Goal: Transaction & Acquisition: Purchase product/service

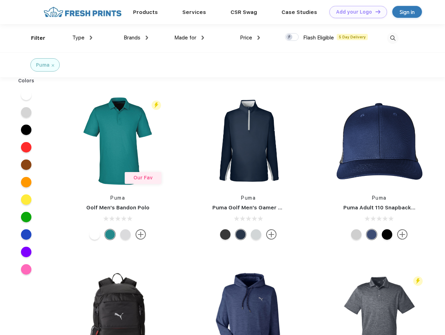
click at [356, 12] on link "Add your Logo Design Tool" at bounding box center [358, 12] width 58 height 12
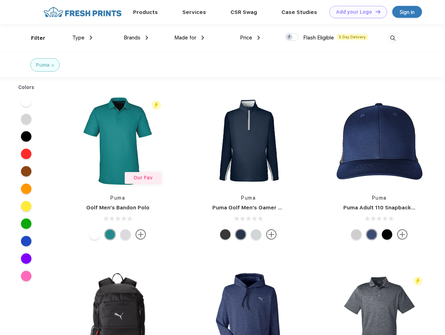
click at [0, 0] on div "Design Tool" at bounding box center [0, 0] width 0 height 0
click at [375, 12] on link "Add your Logo Design Tool" at bounding box center [358, 12] width 58 height 12
click at [34, 38] on div "Filter" at bounding box center [38, 38] width 14 height 8
click at [82, 38] on span "Type" at bounding box center [78, 38] width 12 height 6
click at [136, 38] on span "Brands" at bounding box center [132, 38] width 17 height 6
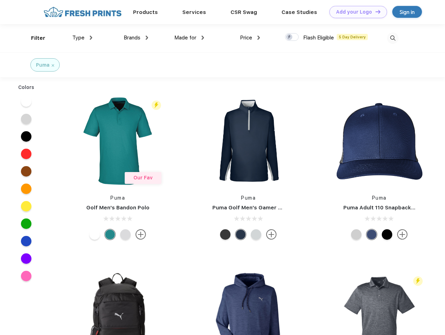
click at [189, 38] on span "Made for" at bounding box center [185, 38] width 22 height 6
click at [250, 38] on span "Price" at bounding box center [246, 38] width 12 height 6
click at [292, 37] on div at bounding box center [292, 37] width 14 height 8
click at [289, 37] on input "checkbox" at bounding box center [287, 35] width 5 height 5
click at [393, 38] on img at bounding box center [393, 38] width 12 height 12
